Goal: Task Accomplishment & Management: Use online tool/utility

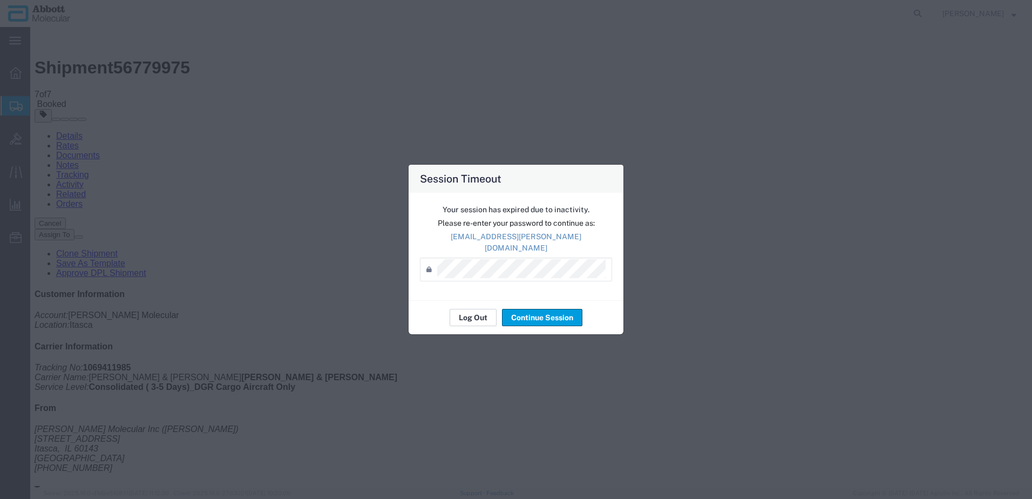
click at [467, 310] on button "Log Out" at bounding box center [473, 317] width 47 height 17
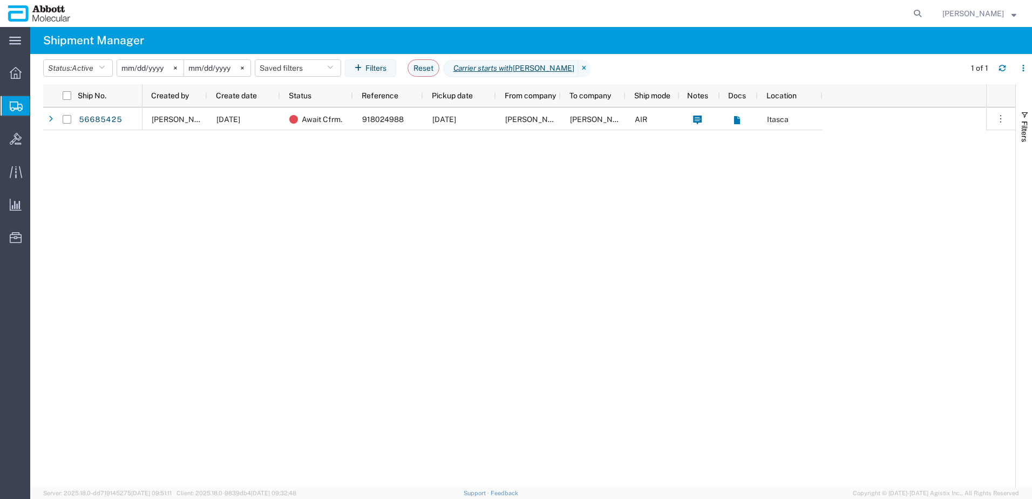
click at [0, 0] on span "Create from Template" at bounding box center [0, 0] width 0 height 0
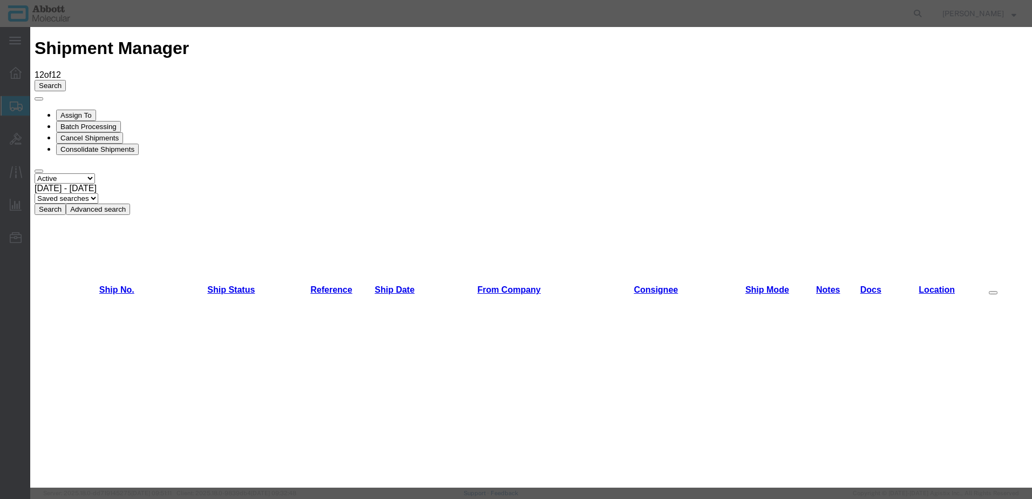
scroll to position [324, 0]
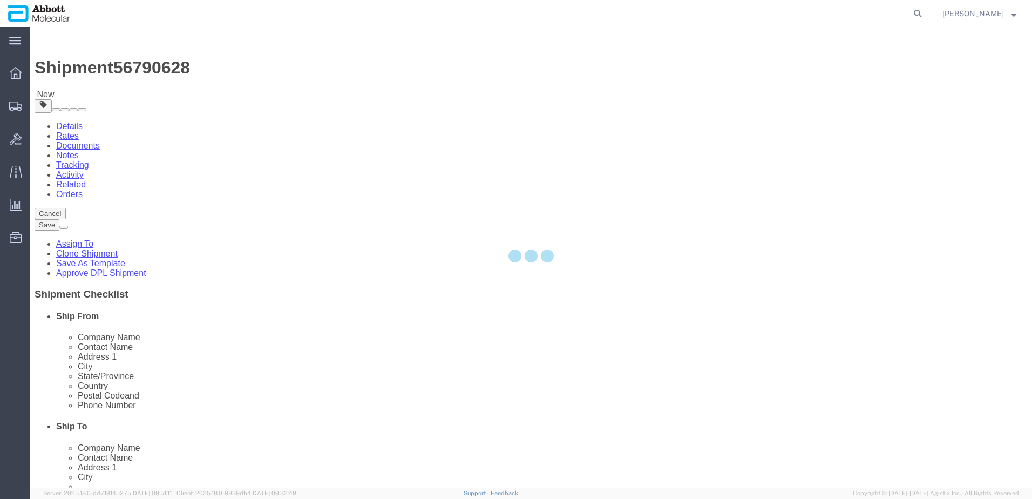
select select "48454"
select select
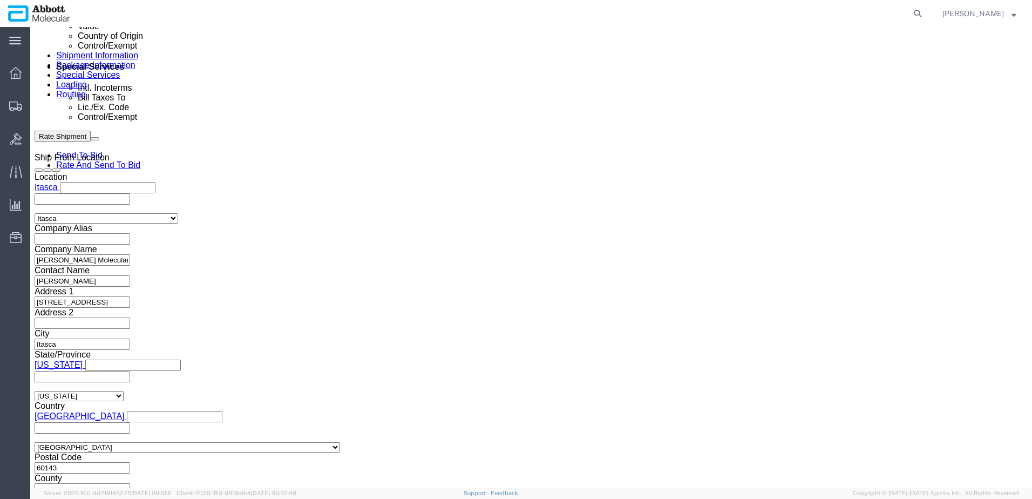
scroll to position [685, 0]
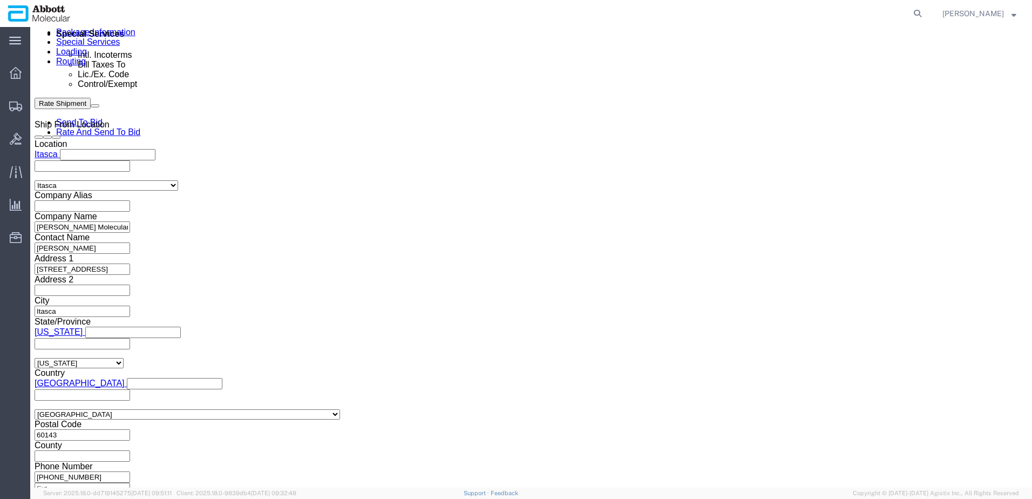
click input "text"
paste input "620693844"
type input "620693844"
click button "Continue"
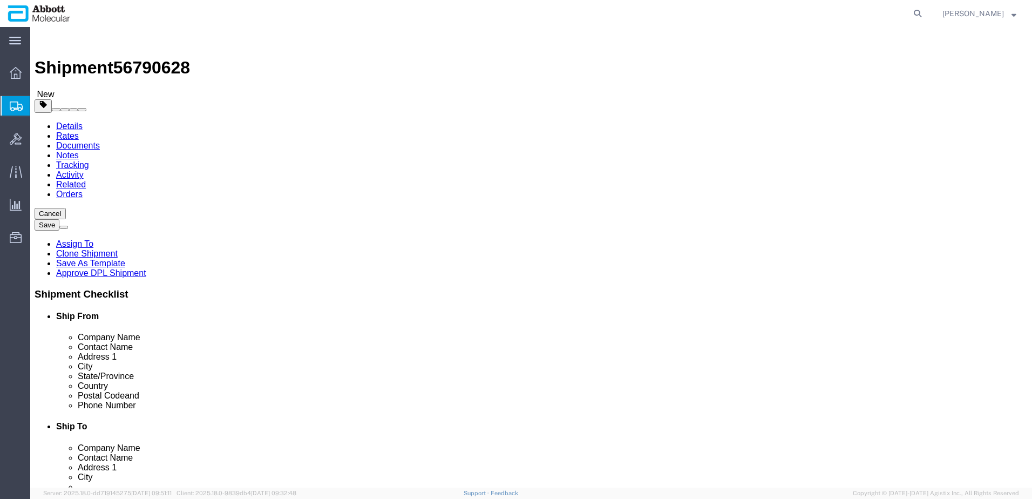
click select "Select Box (B) Box (C) Box (D) Cardboard Box(es) Crate (Instrument) Crate(s) En…"
select select "BOXC"
click select "Select Box (B) Box (C) Box (D) Cardboard Box(es) Crate (Instrument) Crate(s) En…"
type input "22.00"
type input "18.00"
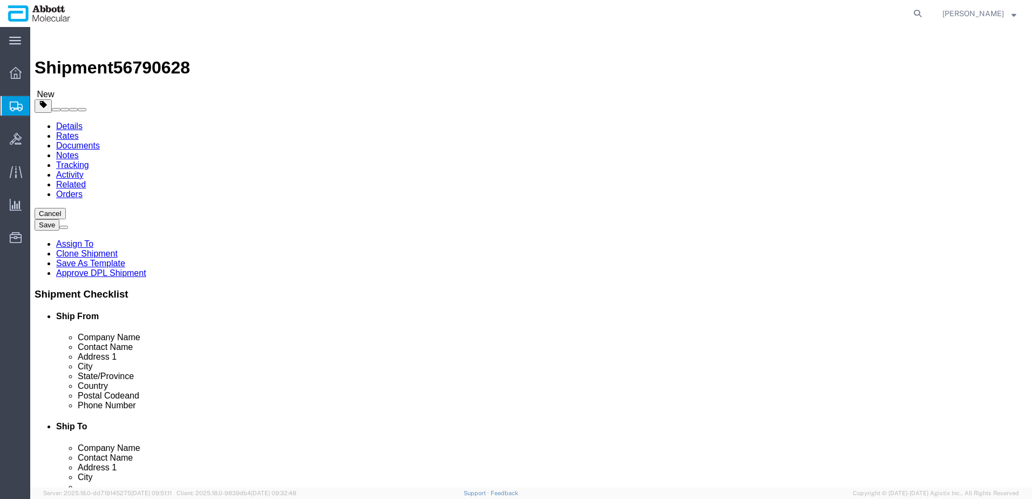
type input "18.00"
drag, startPoint x: 174, startPoint y: 250, endPoint x: 109, endPoint y: 246, distance: 65.4
click div "Weight 0.00 Select kgs lbs Ship. t°"
type input "20"
click input "checkbox"
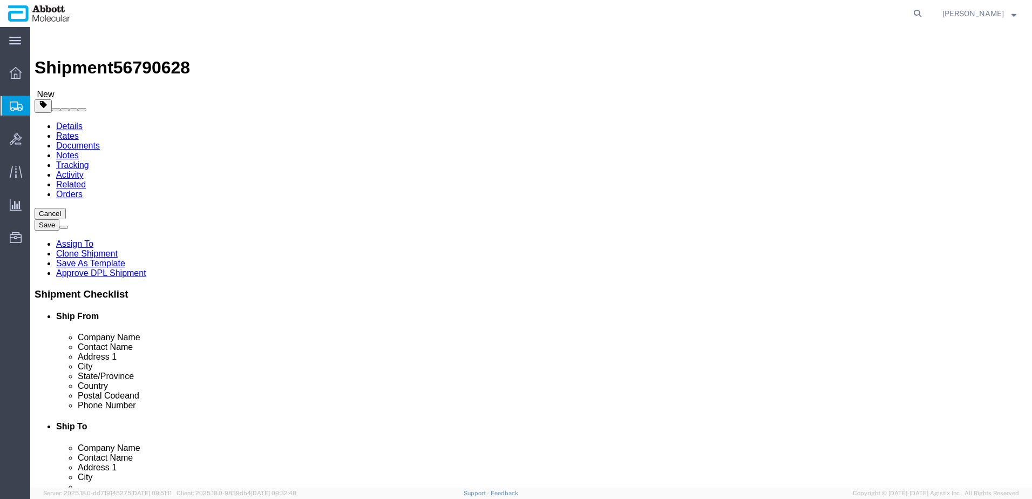
checkbox input "true"
type input "FROZEN"
click link "Add Content"
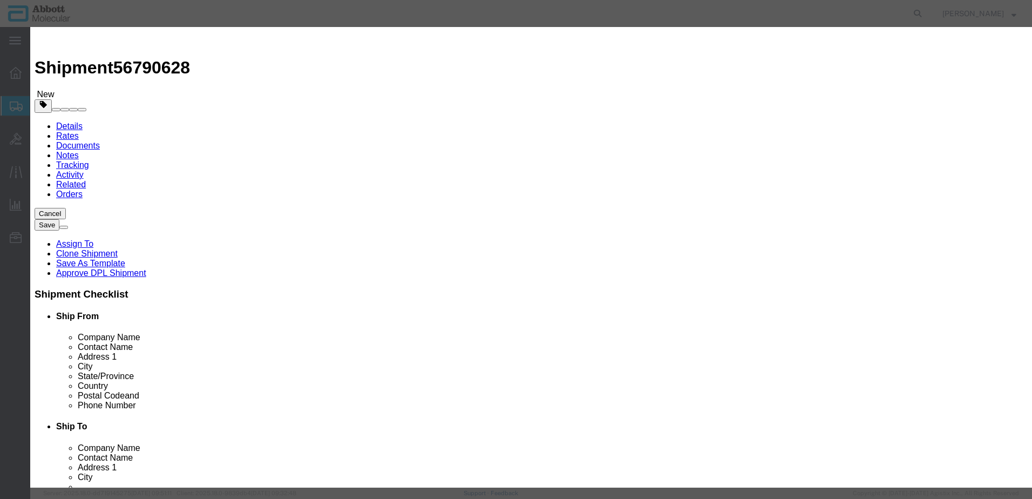
click input "text"
type input "04J8690"
click strong "04J8690"
select select
checkbox input "false"
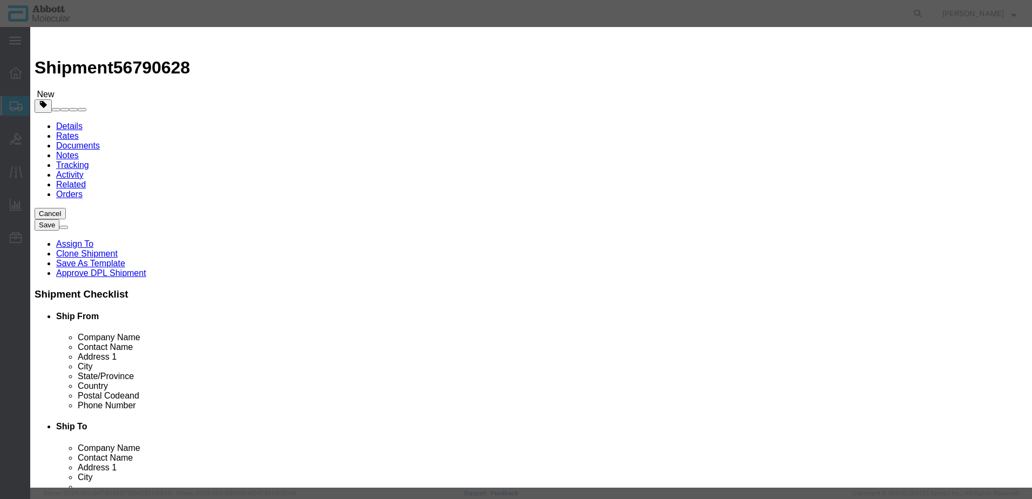
select select "US"
type input "3822190080"
select select "BIS"
checkbox input "false"
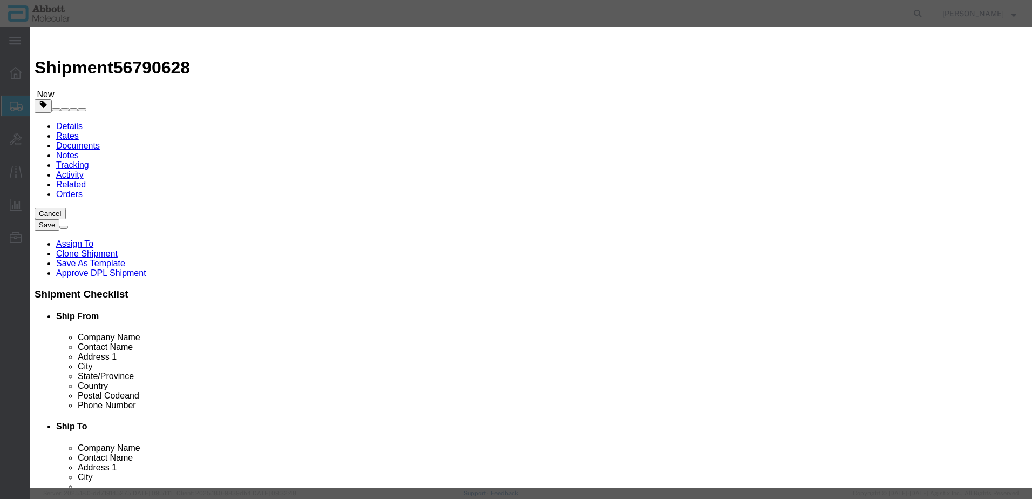
type input "04J8690"
type textarea "RT HCV AMP(4X24T)"
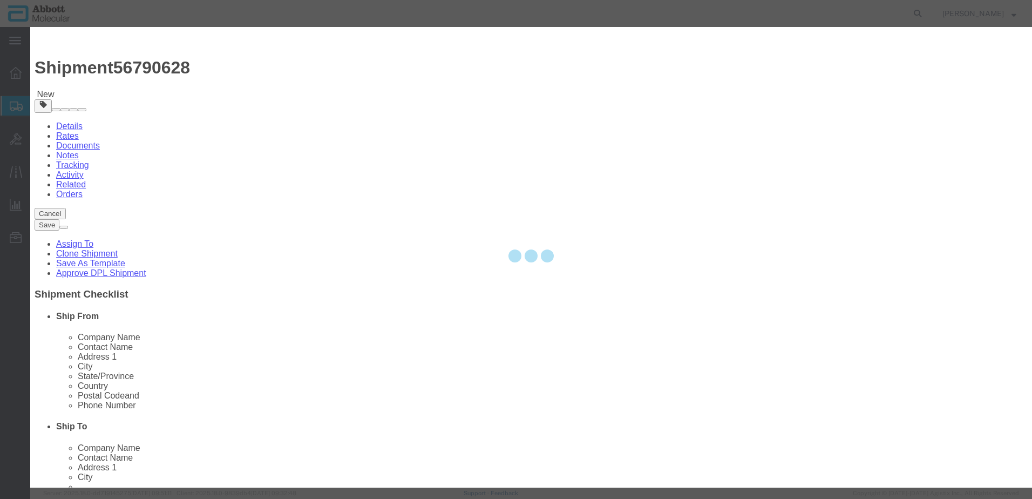
select select "NLR"
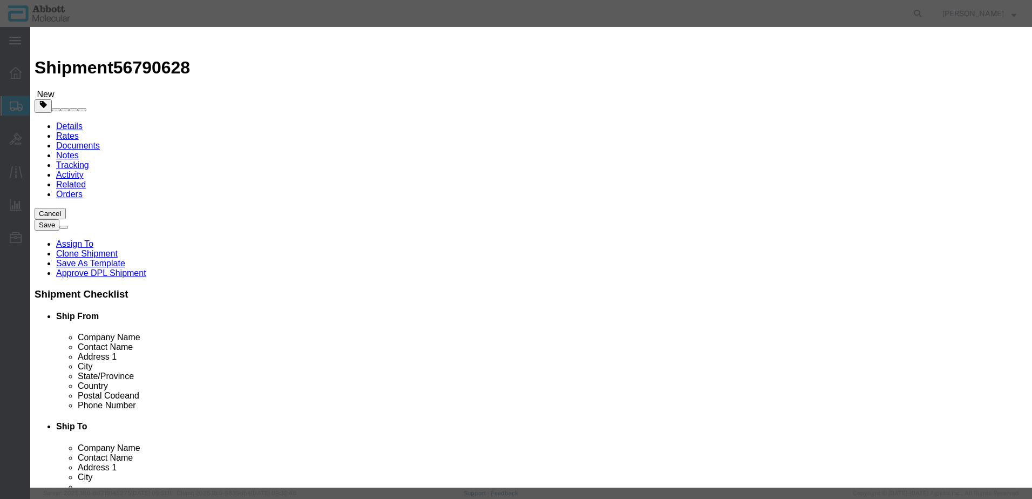
type input "04J8690"
type input "3"
type input "1"
click select "Select Account Type Activity ID Airline Appointment Number ASN Batch Number Bil…"
select select "BATCH_NUMBER"
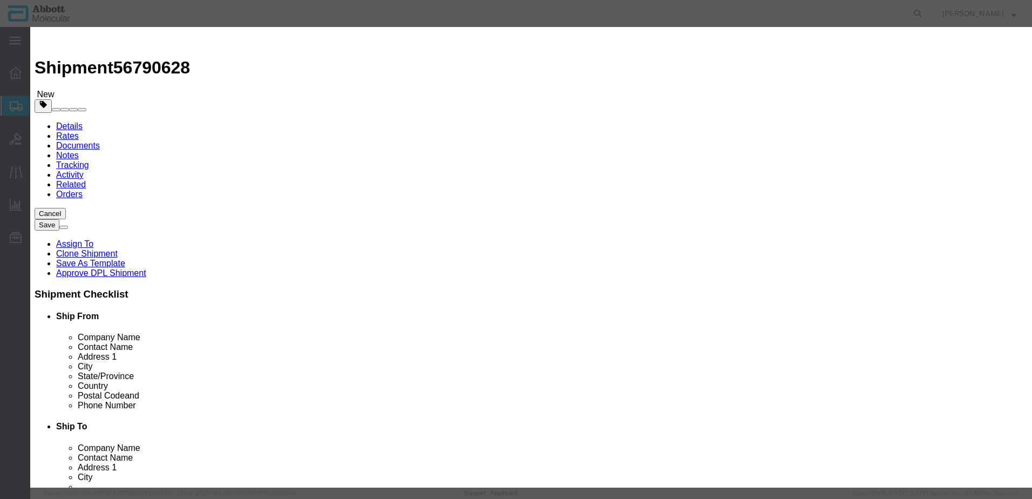
click select "Select Account Type Activity ID Airline Appointment Number ASN Batch Number Bil…"
type input "414814"
click button "Save & Close"
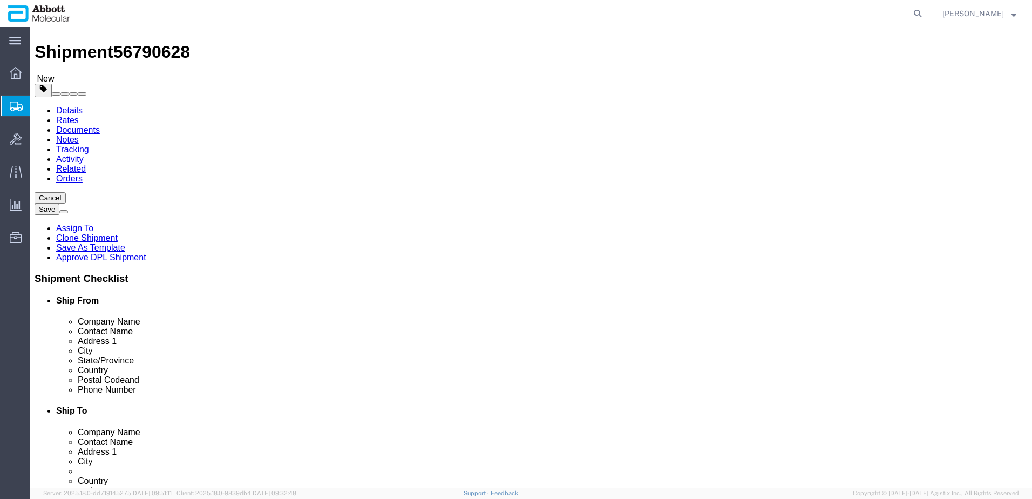
scroll to position [24, 0]
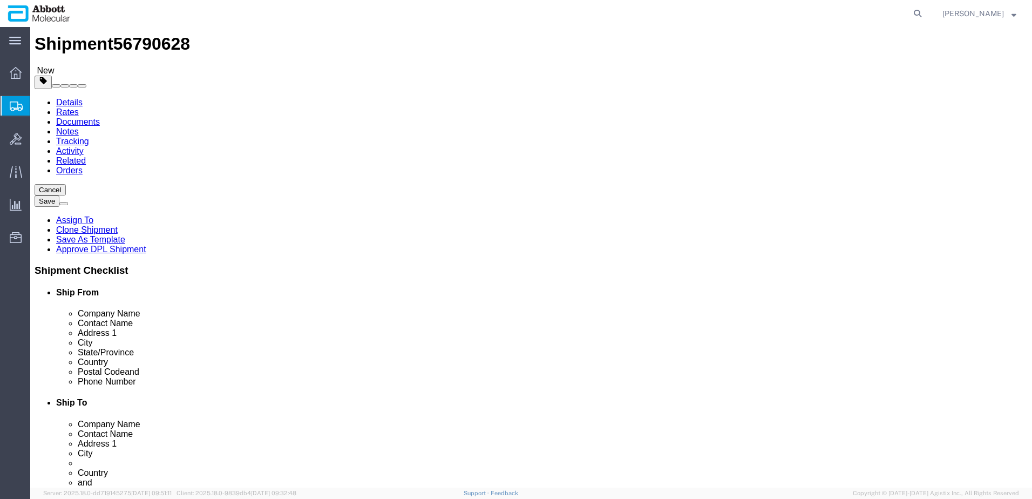
click button "Continue"
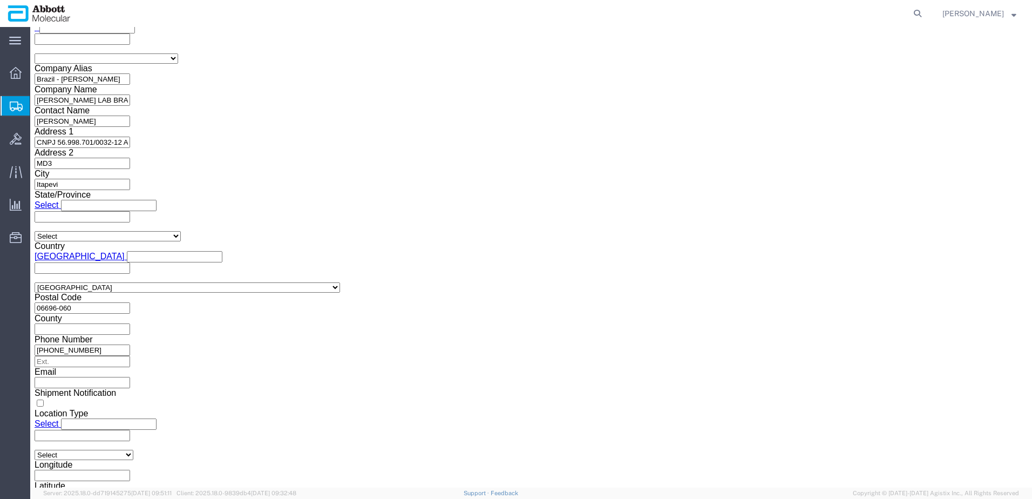
scroll to position [1638, 0]
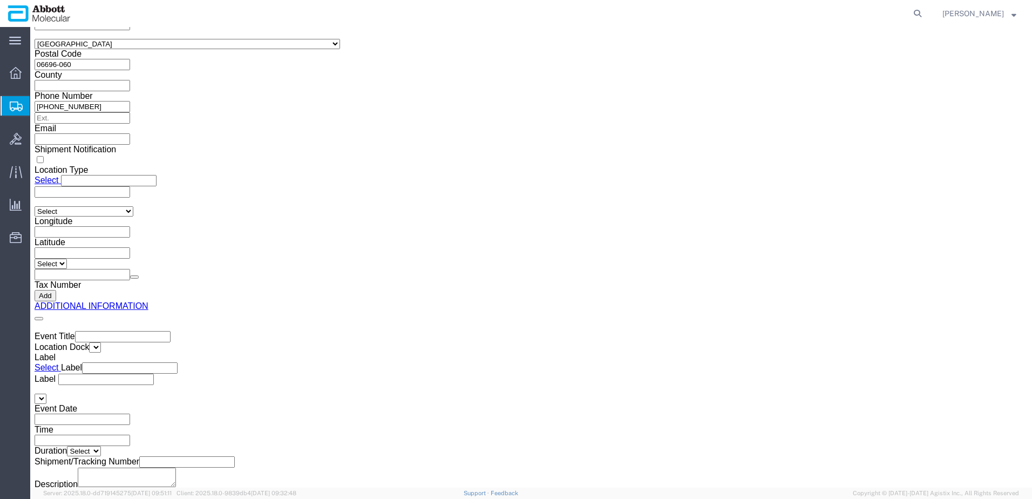
click button "Upload"
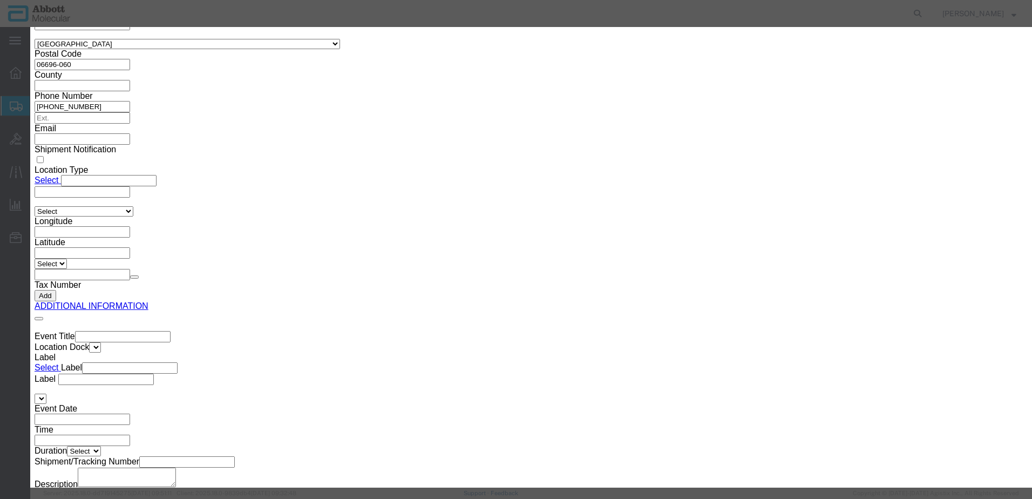
click button "Browse"
type input "C:\fakepath\620693844 SLI DSV.pdf"
click button "Upload"
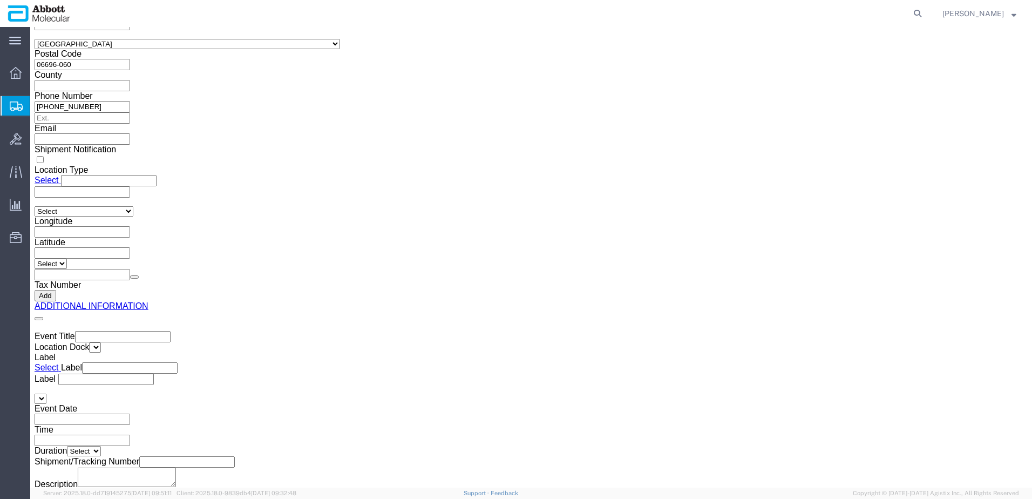
drag, startPoint x: 29, startPoint y: 18, endPoint x: 147, endPoint y: 18, distance: 118.3
click h1 "Shipment 56790628"
copy h1 "Shipment 56790628"
click button "Rate Shipment"
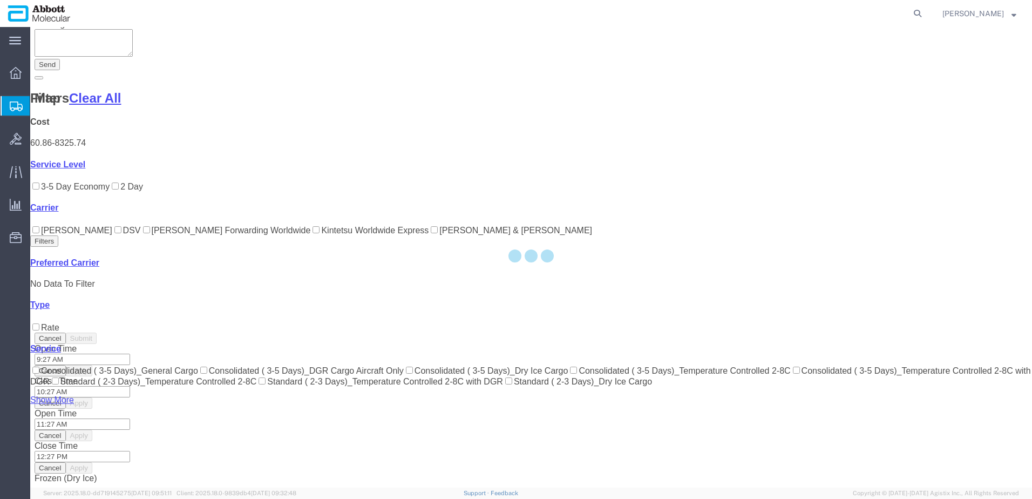
scroll to position [77, 0]
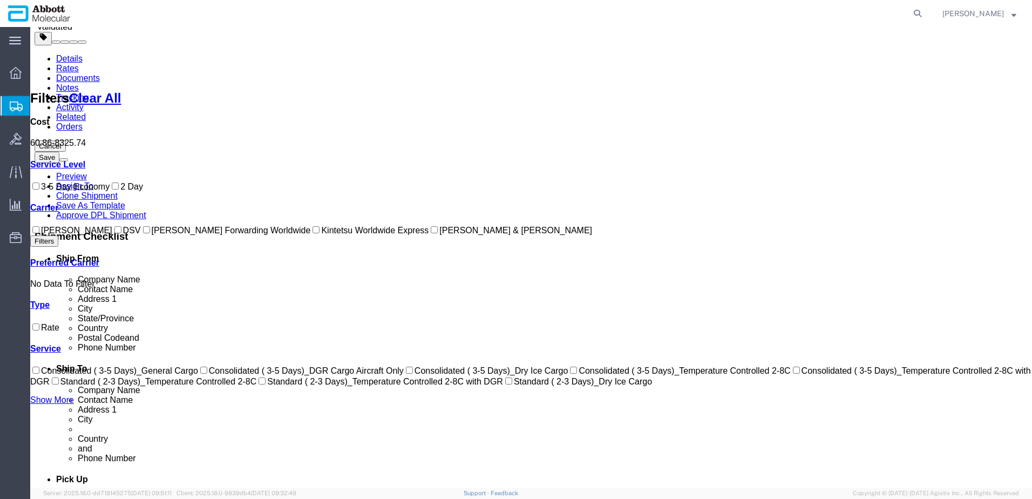
click at [112, 235] on label "DSV" at bounding box center [126, 230] width 29 height 9
click at [114, 233] on input "DSV" at bounding box center [117, 229] width 7 height 7
checkbox input "true"
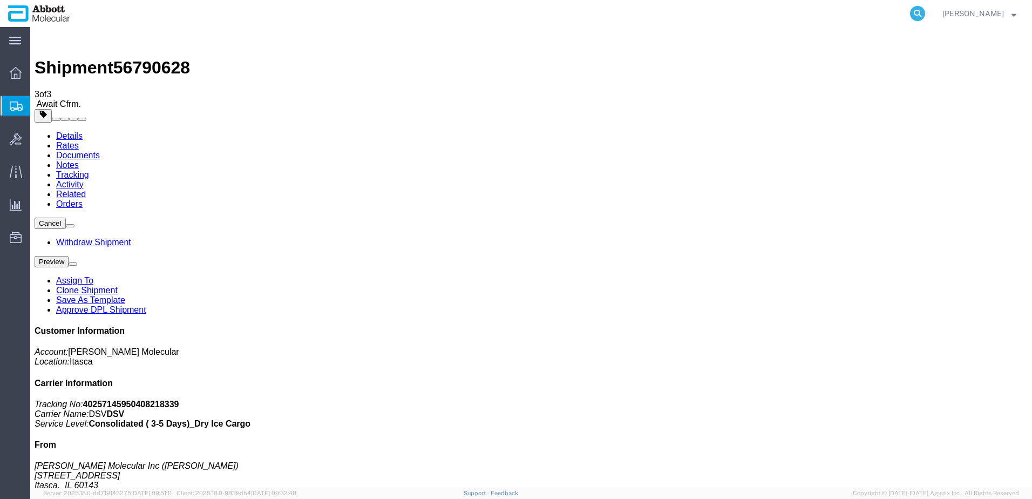
click at [926, 9] on icon at bounding box center [917, 13] width 15 height 15
paste input "56760140"
type input "56760140"
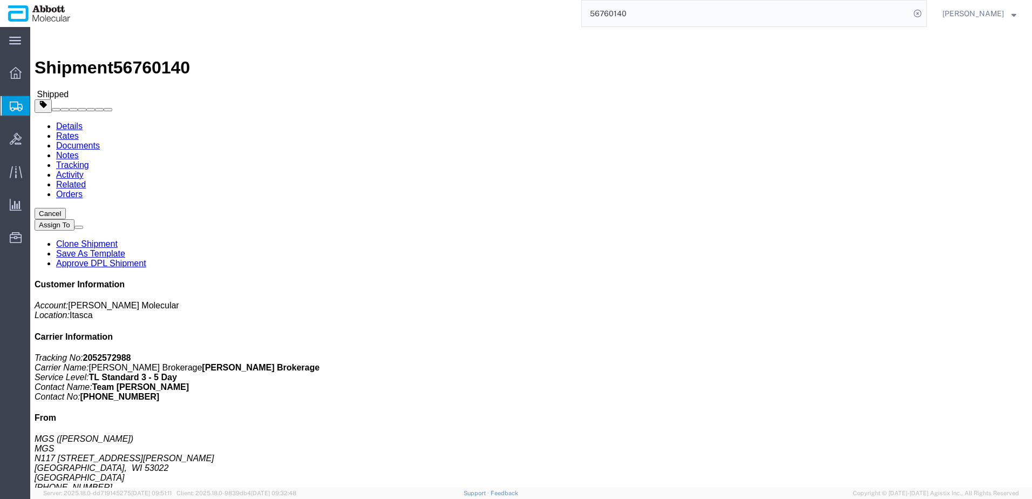
click link "Clone Shipment"
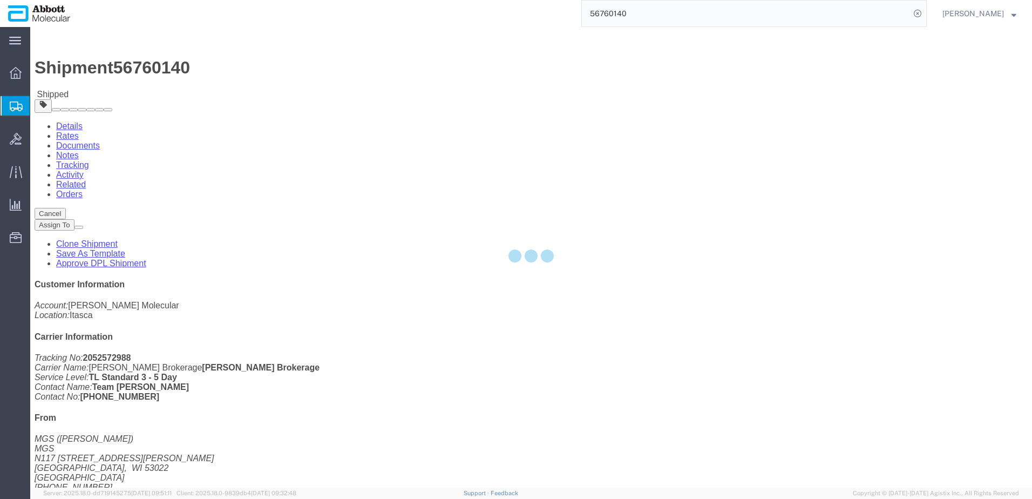
select select "48454"
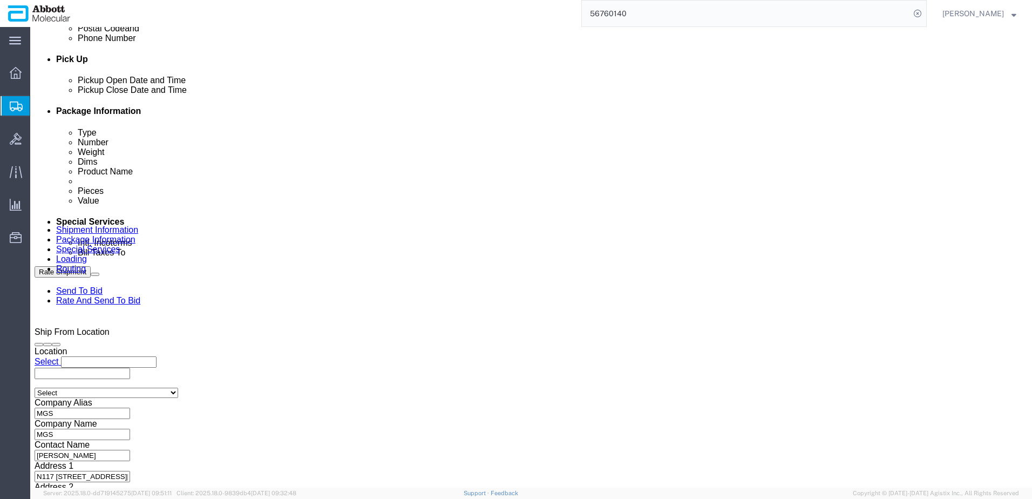
scroll to position [486, 0]
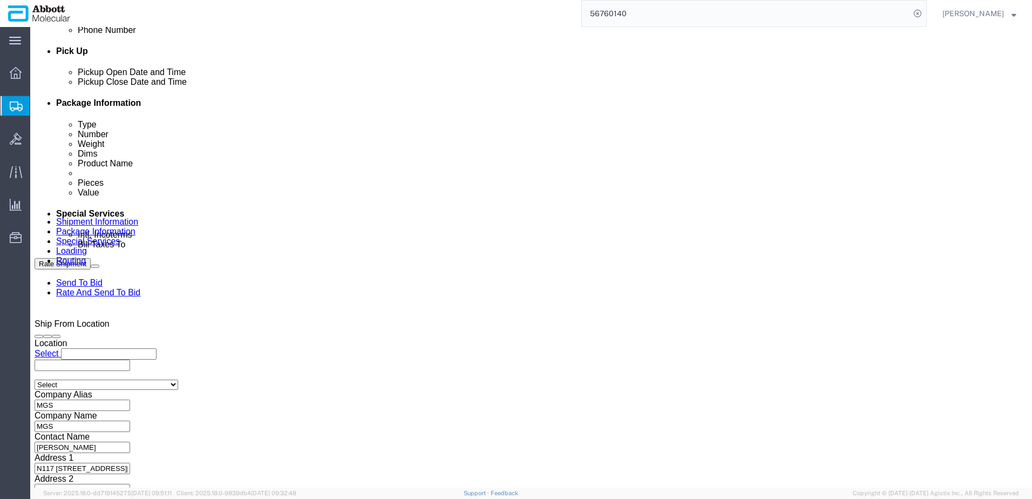
click div "Sep 11 2025 10:00 AM"
click button "Apply"
click input "MGS_09.11.25"
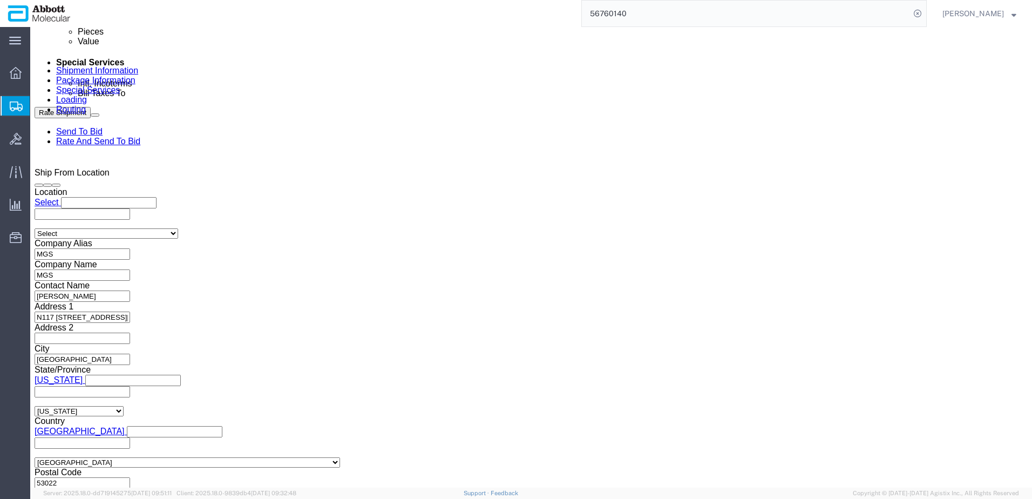
scroll to position [638, 0]
type input "MGS_09.12.25"
click button "Continue"
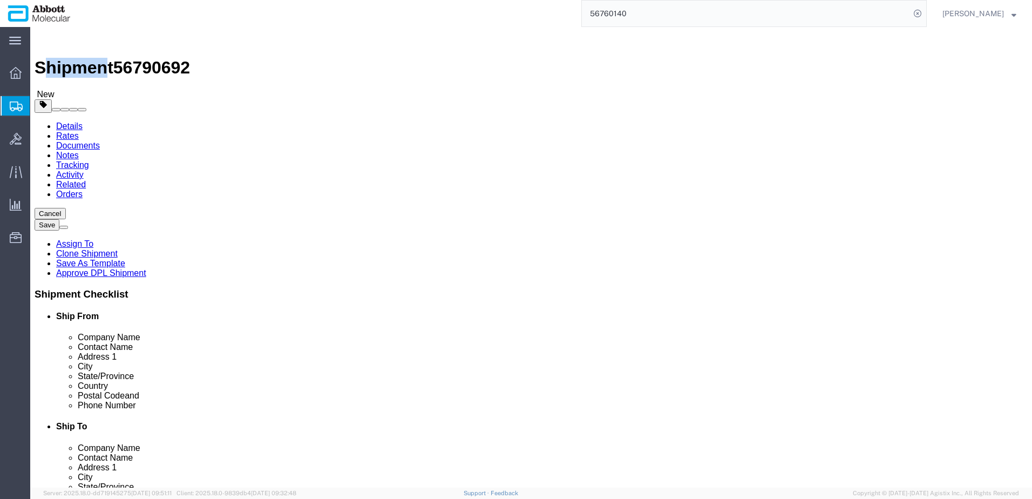
drag, startPoint x: 33, startPoint y: 12, endPoint x: 85, endPoint y: 12, distance: 51.8
click h1 "Shipment 56790692"
drag, startPoint x: 85, startPoint y: 12, endPoint x: 25, endPoint y: 10, distance: 60.0
click div "Shipment 56790692 New"
drag, startPoint x: 31, startPoint y: 11, endPoint x: 148, endPoint y: 11, distance: 117.2
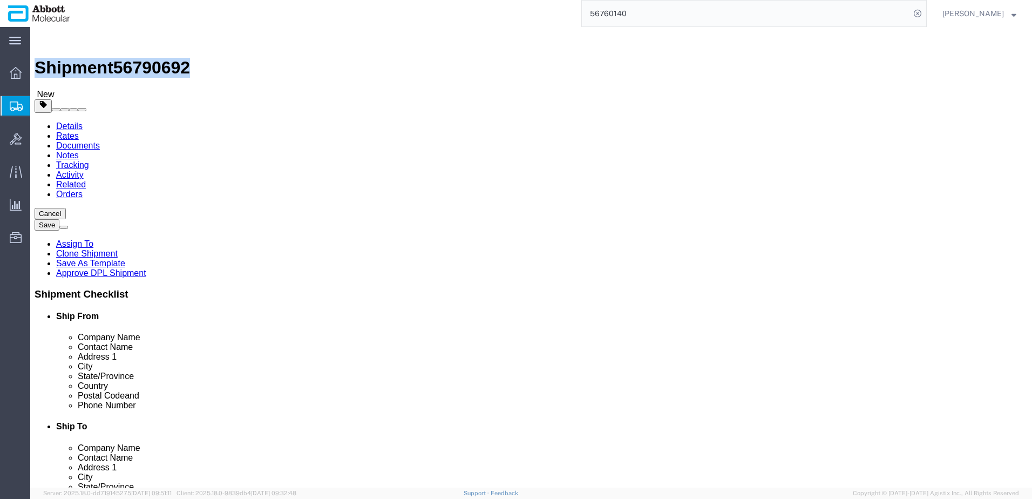
click div "Shipment 56790692 New"
copy h1 "Shipment 56790692"
click button "Rate Shipment"
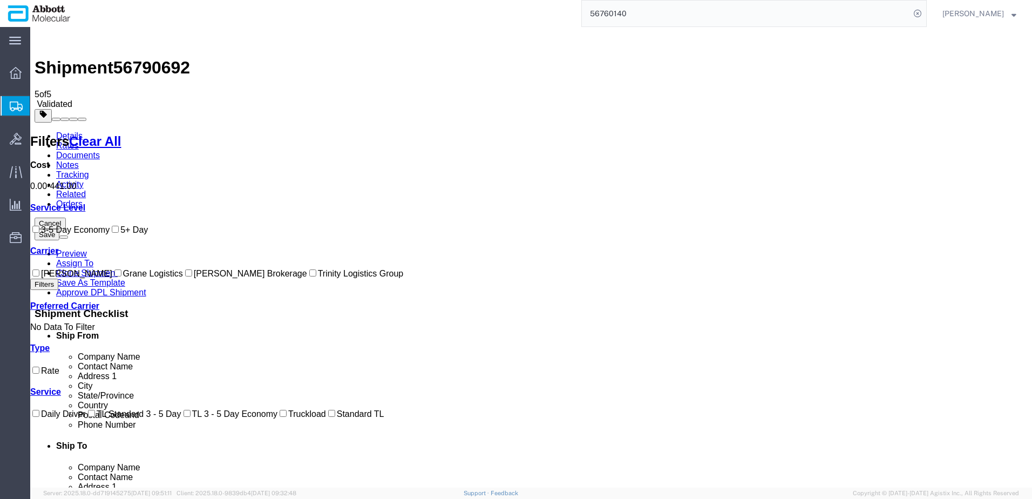
click at [183, 278] on label "Schneider Brokerage" at bounding box center [245, 273] width 124 height 9
click at [185, 276] on input "Schneider Brokerage" at bounding box center [188, 272] width 7 height 7
checkbox input "true"
